Goal: Find specific fact

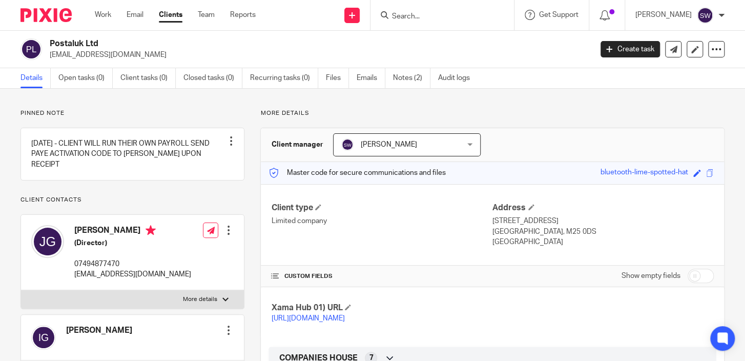
click at [440, 18] on input "Search" at bounding box center [437, 16] width 92 height 9
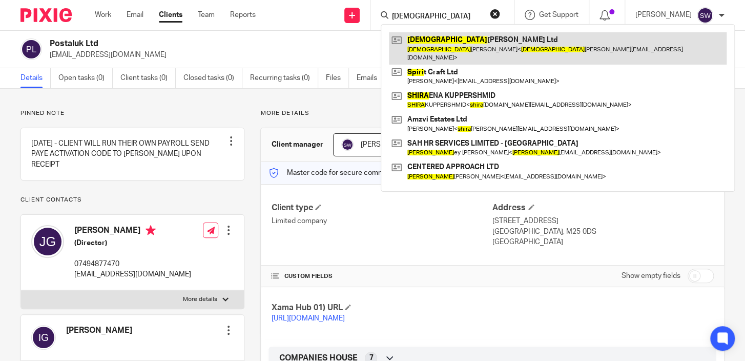
type input "[DEMOGRAPHIC_DATA]"
click at [449, 36] on link at bounding box center [558, 48] width 338 height 32
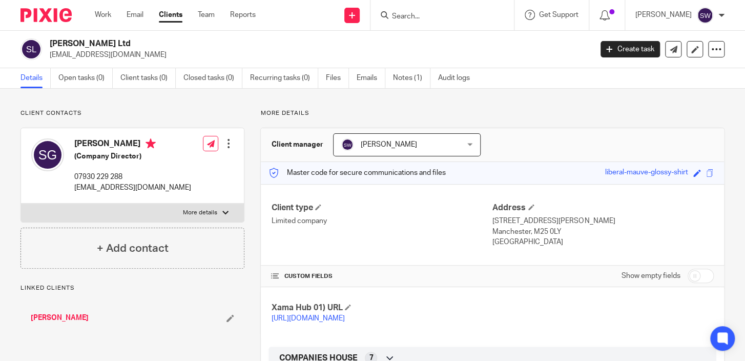
scroll to position [396, 0]
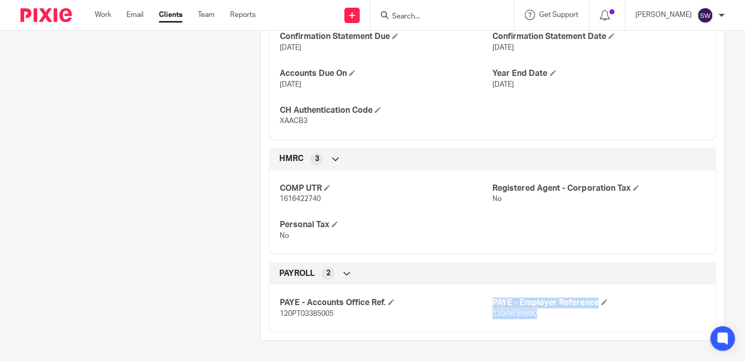
drag, startPoint x: 536, startPoint y: 312, endPoint x: 488, endPoint y: 311, distance: 48.7
click at [488, 311] on div "PAYE - Accounts Office Ref. 120PT03385005 PAYE - Employer Reference 120/NE89890" at bounding box center [492, 304] width 448 height 55
click at [499, 312] on span "120/NE89890" at bounding box center [514, 313] width 45 height 7
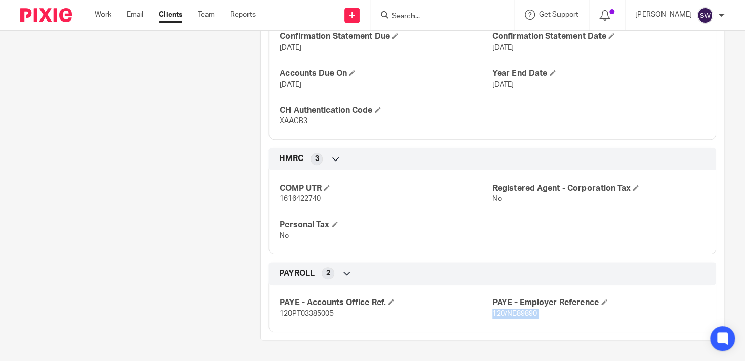
copy span "120/NE89890"
click at [328, 314] on span "120PT03385005" at bounding box center [306, 313] width 54 height 7
drag, startPoint x: 332, startPoint y: 314, endPoint x: 273, endPoint y: 308, distance: 59.7
click at [273, 308] on div "PAYE - Accounts Office Ref. 120PT03385005 PAYE - Employer Reference 120/NE89890" at bounding box center [492, 304] width 448 height 55
drag, startPoint x: 273, startPoint y: 308, endPoint x: 271, endPoint y: 313, distance: 5.8
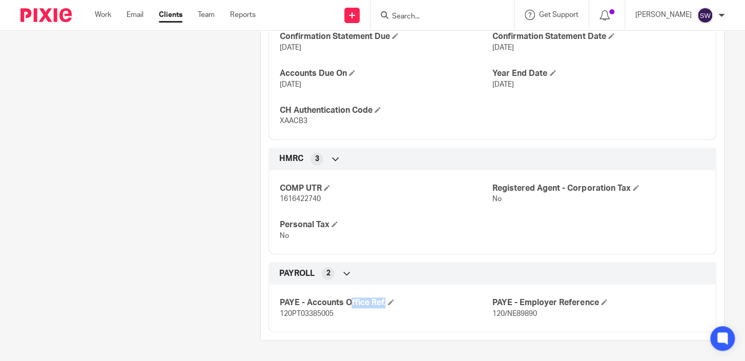
click at [272, 309] on div "PAYE - Accounts Office Ref. 120PT03385005 PAYE - Employer Reference 120/NE89890" at bounding box center [492, 304] width 448 height 55
click at [288, 315] on span "120PT03385005" at bounding box center [306, 313] width 54 height 7
copy span "120PT03385005"
